Goal: Find specific page/section: Find specific page/section

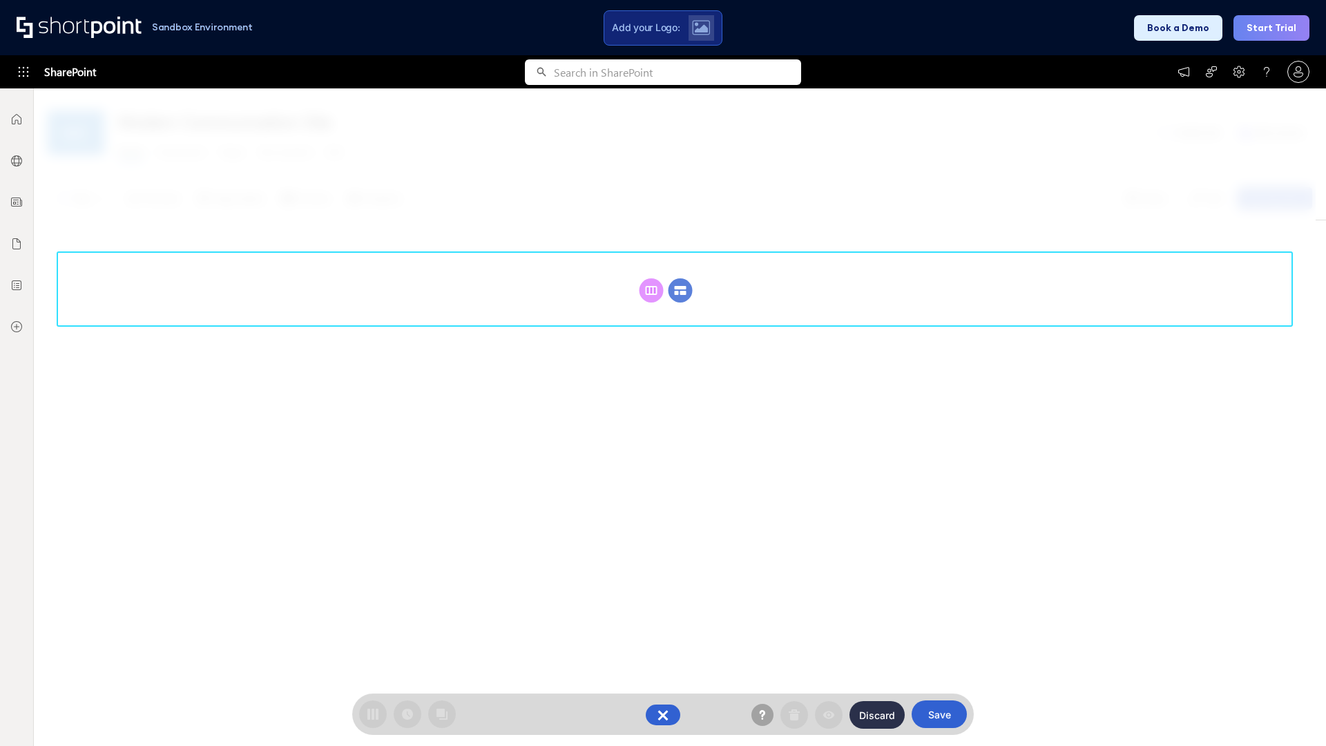
click at [680, 290] on circle at bounding box center [680, 290] width 24 height 24
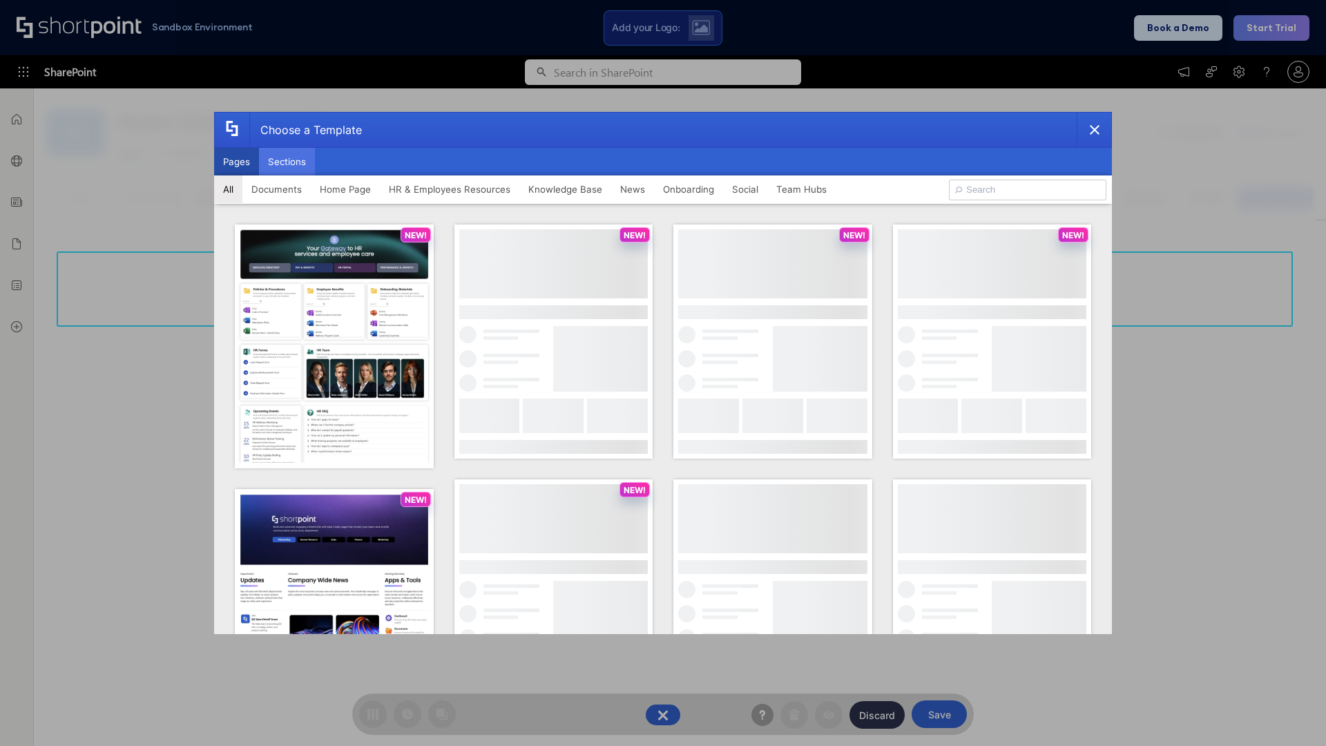
click at [287, 162] on button "Sections" at bounding box center [287, 162] width 56 height 28
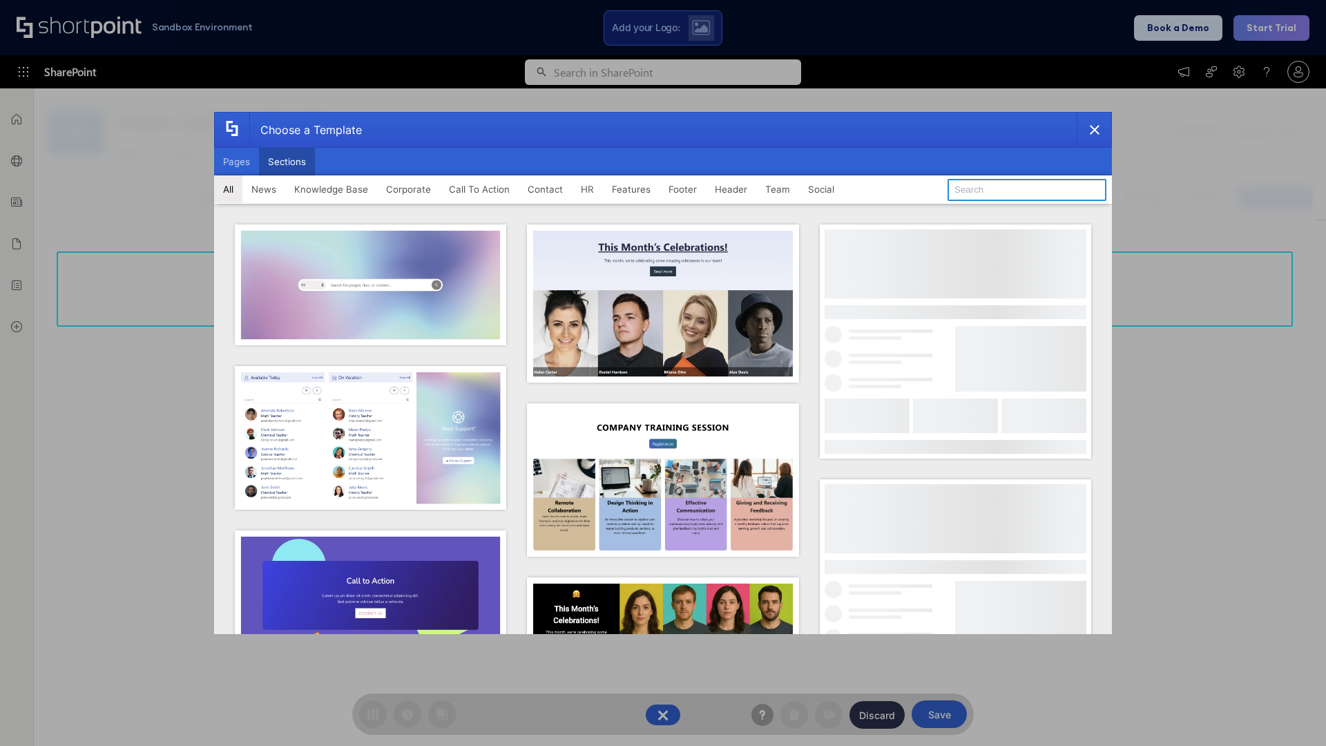
type input "Features Kit 1"
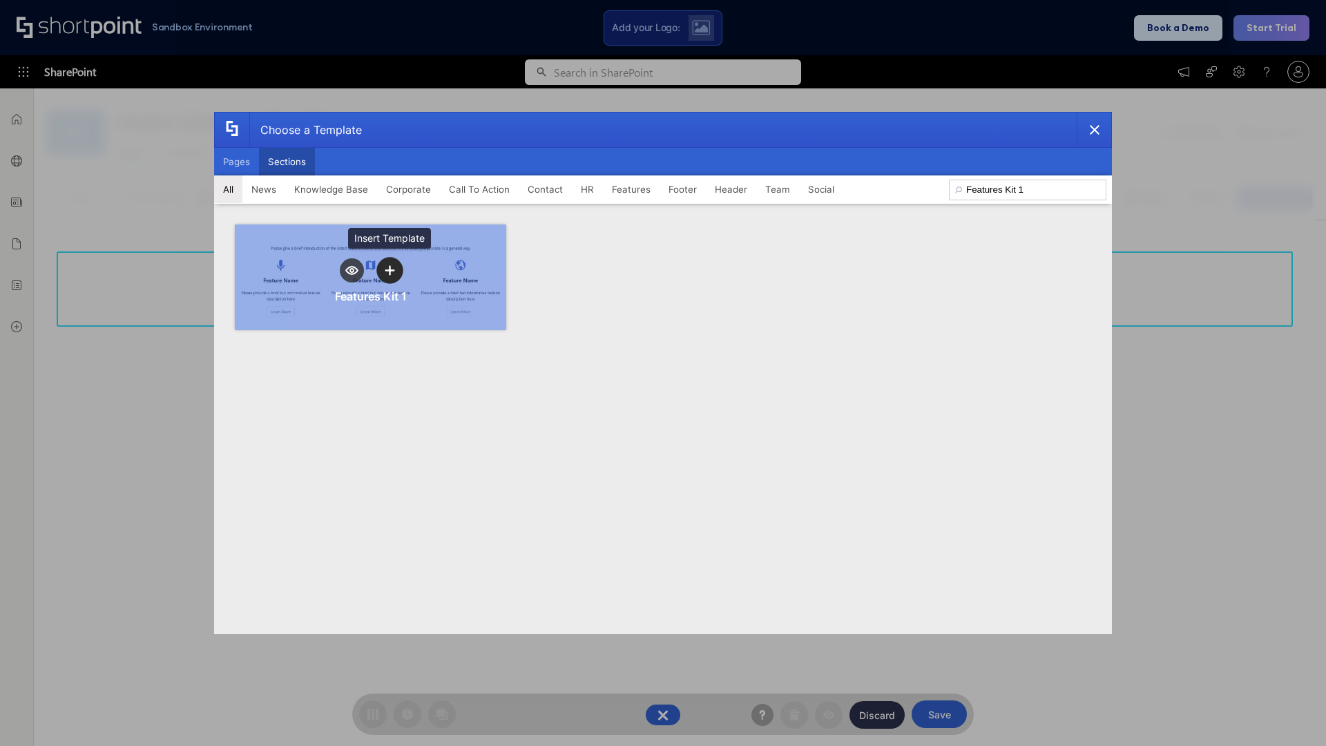
click at [389, 270] on icon "template selector" at bounding box center [390, 270] width 10 height 10
